Goal: Navigation & Orientation: Locate item on page

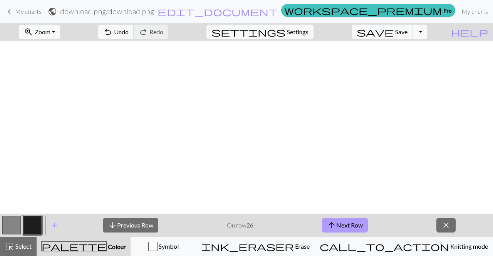
scroll to position [366, 5]
click at [345, 228] on button "arrow_upward Next Row" at bounding box center [345, 225] width 46 height 15
click at [345, 227] on button "arrow_upward Next Row" at bounding box center [345, 225] width 46 height 15
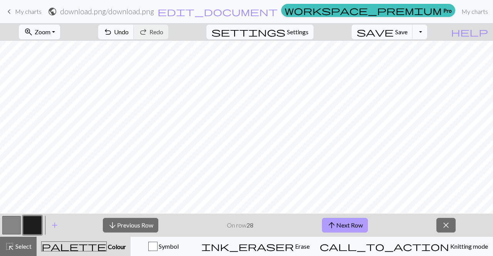
click at [338, 224] on button "arrow_upward Next Row" at bounding box center [345, 225] width 46 height 15
click at [344, 219] on button "arrow_upward Next Row" at bounding box center [345, 225] width 46 height 15
click at [351, 225] on button "arrow_upward Next Row" at bounding box center [345, 225] width 46 height 15
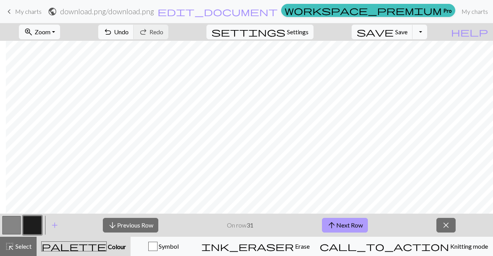
click at [344, 226] on button "arrow_upward Next Row" at bounding box center [345, 225] width 46 height 15
click at [343, 221] on button "arrow_upward Next Row" at bounding box center [345, 225] width 46 height 15
click at [141, 225] on button "arrow_downward Previous Row" at bounding box center [130, 225] width 55 height 15
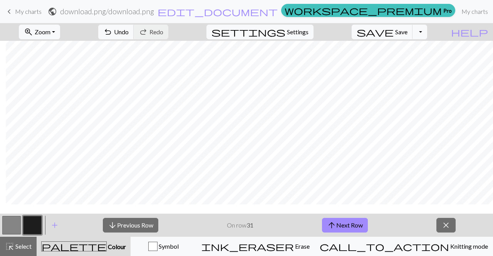
scroll to position [243, 8]
click at [332, 225] on span "arrow_upward" at bounding box center [331, 225] width 9 height 11
click at [345, 223] on button "arrow_upward Next Row" at bounding box center [345, 225] width 46 height 15
